Goal: Task Accomplishment & Management: Manage account settings

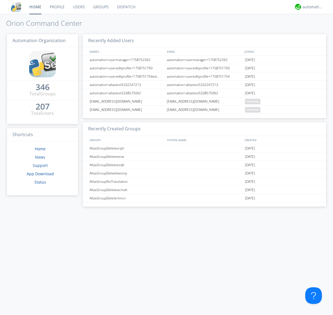
click at [100, 7] on link "Groups" at bounding box center [101, 7] width 24 height 14
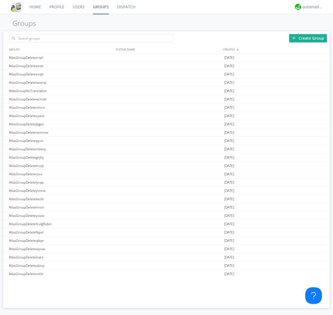
click at [308, 38] on div "Create Group" at bounding box center [308, 38] width 38 height 8
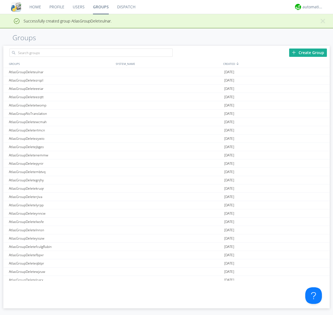
click at [100, 7] on link "Groups" at bounding box center [101, 7] width 24 height 14
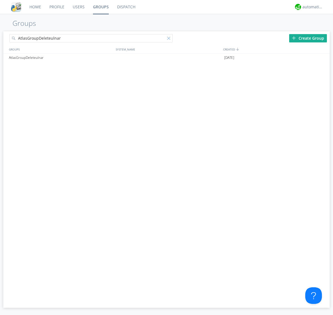
type input "AtlasGroupDeleteulnar"
click at [170, 39] on div at bounding box center [170, 40] width 6 height 6
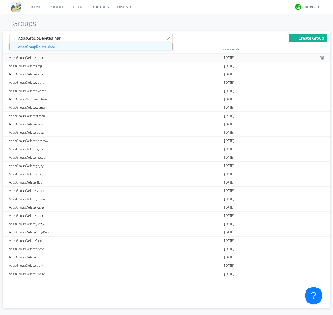
type input "AtlasGroupDeleteulnar"
click at [61, 57] on div "AtlasGroupDeleteulnar" at bounding box center [60, 58] width 107 height 8
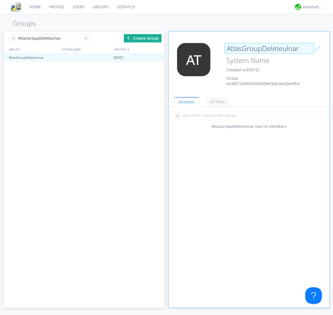
click at [249, 66] on div "AtlasGroupDeleteulnar Created on [DATE] Group Id: 8df72496f50040508ef34e2ee59e9…" at bounding box center [262, 65] width 80 height 44
click at [269, 48] on input "AtlasGroupDeleteulnar" at bounding box center [269, 48] width 90 height 11
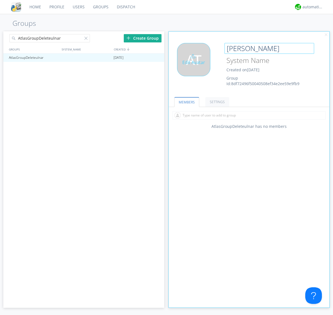
type input "[PERSON_NAME]"
click at [195, 66] on div "Edit Avatar" at bounding box center [193, 59] width 33 height 33
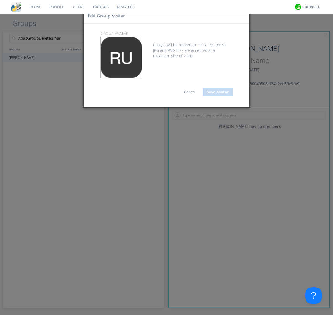
type input "C:\fakepath\selenium.png"
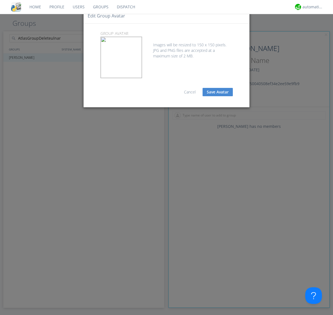
click at [218, 92] on button "Save Avatar" at bounding box center [218, 92] width 30 height 8
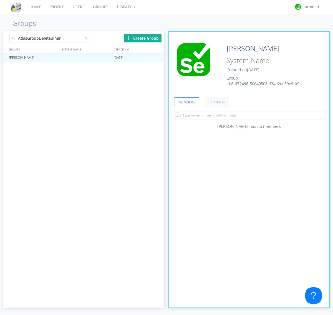
click at [87, 39] on div at bounding box center [87, 40] width 6 height 6
type input "[PERSON_NAME]"
click at [157, 58] on div at bounding box center [158, 57] width 6 height 4
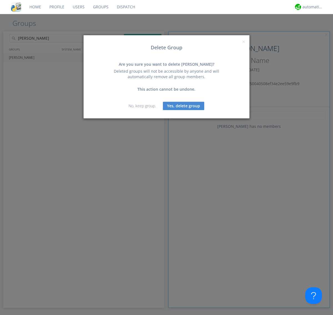
click at [184, 106] on button "Yes, delete group" at bounding box center [183, 106] width 41 height 8
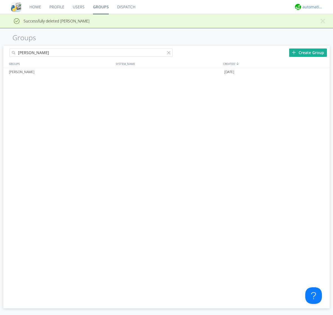
click at [311, 7] on div "automation+atlas" at bounding box center [312, 7] width 21 height 6
